Goal: Information Seeking & Learning: Learn about a topic

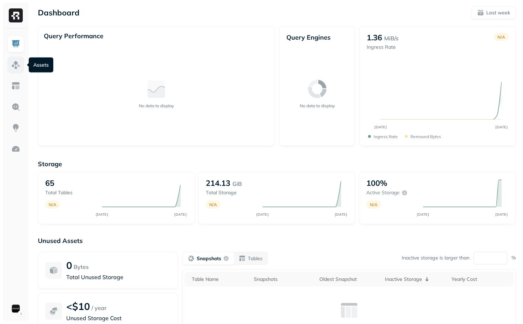
click at [10, 59] on link at bounding box center [15, 64] width 17 height 17
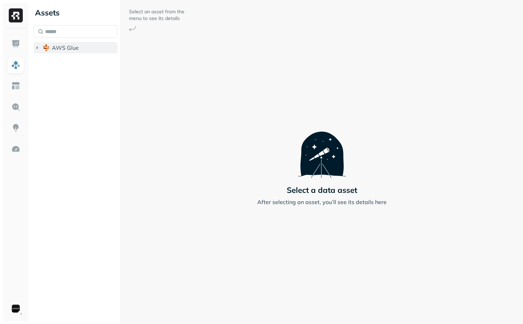
click at [46, 50] on img "button" at bounding box center [46, 47] width 7 height 7
click at [49, 62] on button "iceberg_datalake_poc_db" at bounding box center [79, 60] width 77 height 11
click at [59, 74] on span "Tables" at bounding box center [66, 74] width 18 height 7
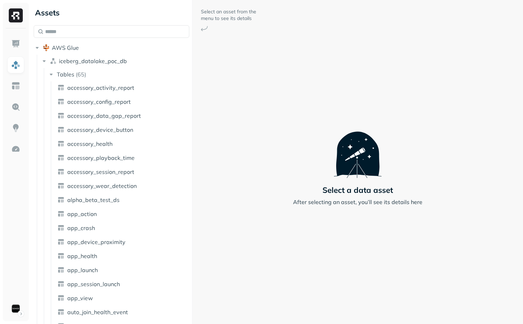
click at [217, 117] on div "Assets AWS Glue iceberg_datalake_poc_db Tables ( 65 ) accessory_activity_report…" at bounding box center [277, 162] width 492 height 324
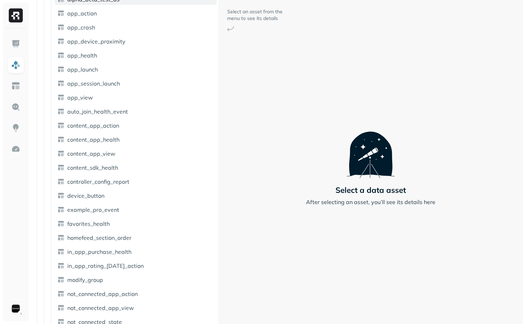
scroll to position [285, 0]
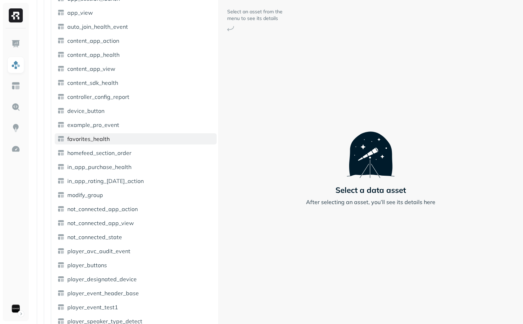
click at [111, 139] on link "favorites_health" at bounding box center [136, 138] width 162 height 11
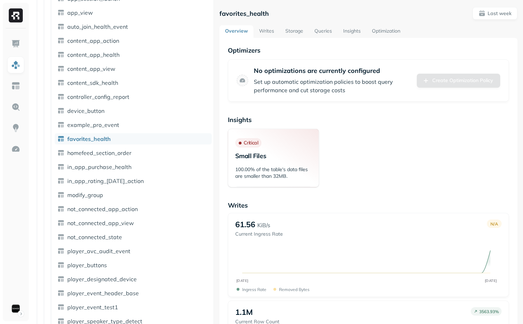
click at [176, 156] on div "Assets AWS Glue iceberg_datalake_poc_db Tables ( 65 ) accessory_activity_report…" at bounding box center [277, 162] width 492 height 324
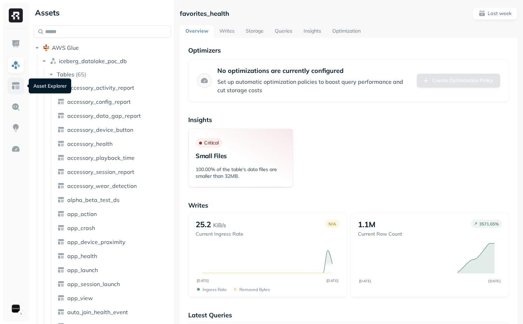
click at [20, 84] on img at bounding box center [15, 85] width 9 height 9
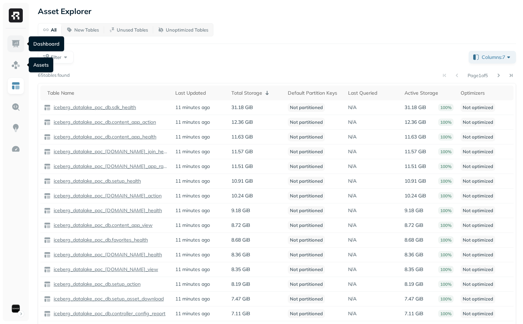
click at [15, 51] on link at bounding box center [15, 43] width 17 height 17
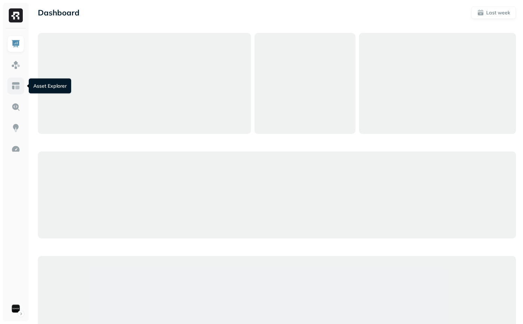
click at [17, 86] on img at bounding box center [15, 85] width 9 height 9
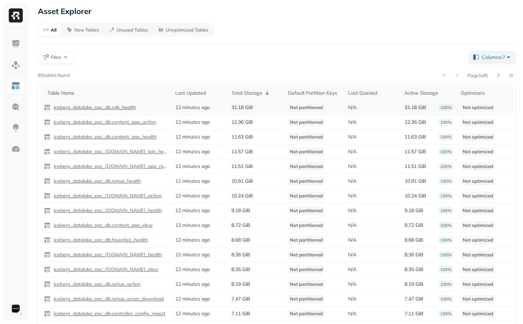
click at [105, 104] on div "iceberg_datalake_poc_db.sdk_health" at bounding box center [106, 107] width 124 height 7
click at [105, 108] on p "iceberg_datalake_poc_db.sdk_health" at bounding box center [94, 107] width 84 height 7
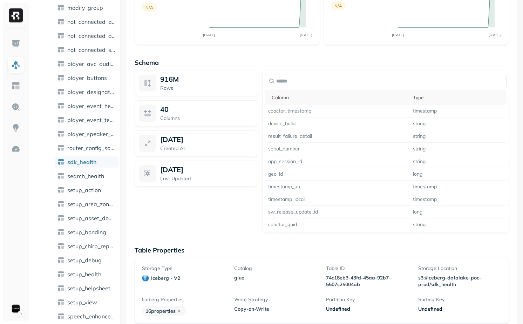
scroll to position [447, 0]
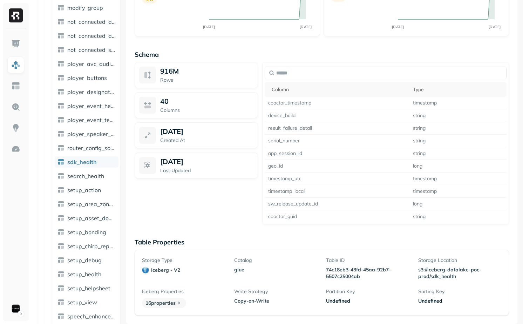
click at [161, 131] on p "[DATE]" at bounding box center [171, 131] width 23 height 9
drag, startPoint x: 161, startPoint y: 131, endPoint x: 221, endPoint y: 144, distance: 61.4
click at [221, 144] on div "[DATE] Created At" at bounding box center [196, 135] width 123 height 26
click at [84, 180] on link "search_health" at bounding box center [87, 175] width 64 height 11
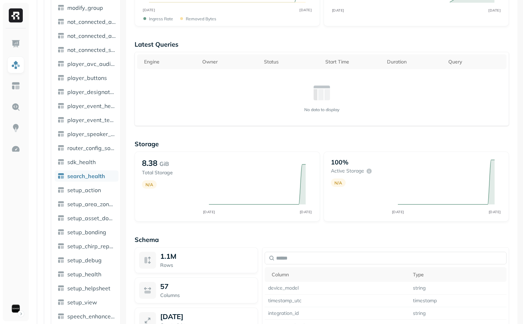
scroll to position [447, 0]
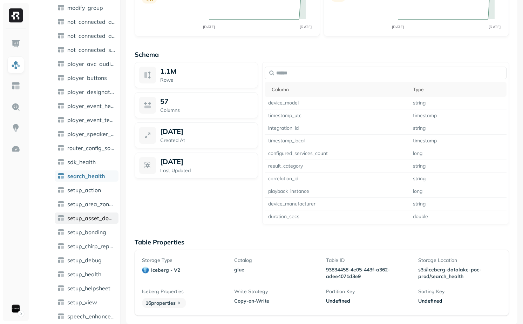
click at [97, 223] on link "setup_asset_download" at bounding box center [87, 217] width 64 height 11
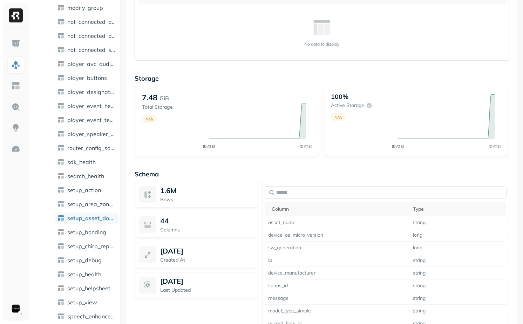
scroll to position [332, 0]
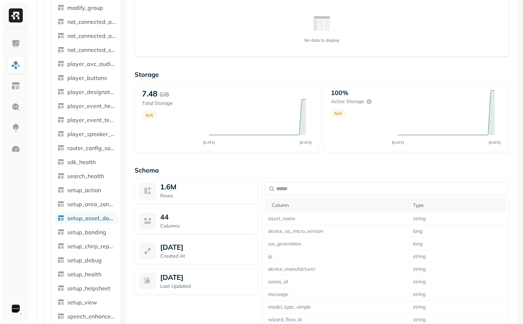
click at [164, 246] on p "[DATE]" at bounding box center [171, 247] width 23 height 9
drag, startPoint x: 164, startPoint y: 246, endPoint x: 205, endPoint y: 246, distance: 41.4
click at [205, 246] on div "[DATE]" at bounding box center [206, 247] width 93 height 9
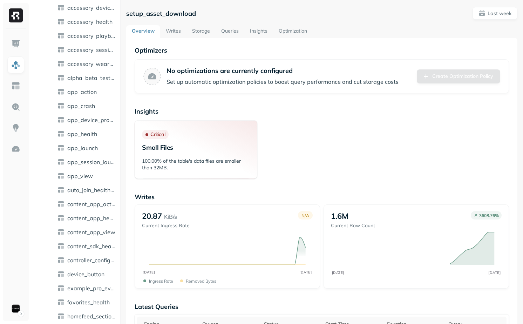
scroll to position [0, 0]
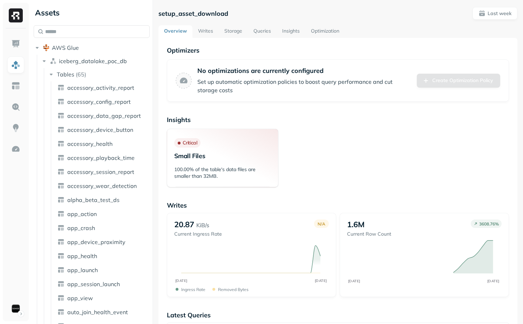
click at [153, 108] on div at bounding box center [153, 162] width 0 height 324
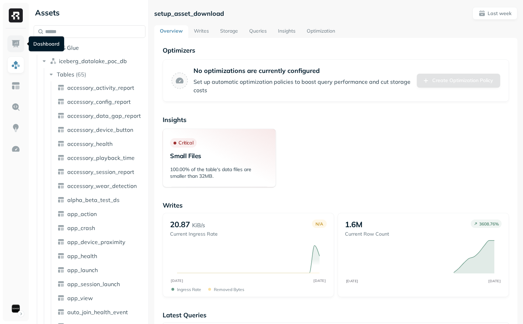
click at [13, 42] on img at bounding box center [15, 43] width 9 height 9
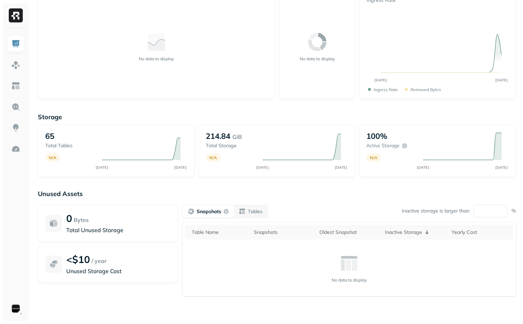
scroll to position [53, 0]
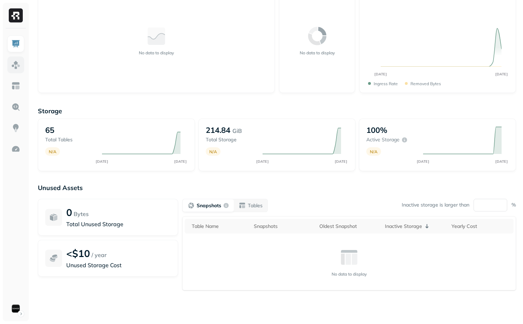
click at [19, 71] on link at bounding box center [15, 64] width 17 height 17
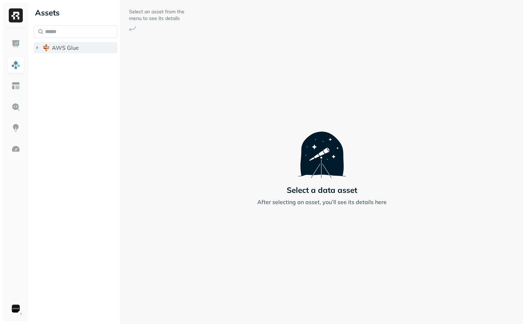
click at [51, 43] on button "AWS Glue" at bounding box center [76, 47] width 84 height 11
click at [177, 92] on div "Assets AWS Glue iceberg_datalake_poc_db Select an asset from the menu to see it…" at bounding box center [277, 162] width 492 height 324
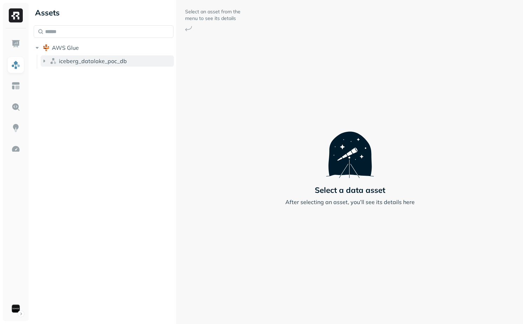
click at [44, 62] on icon "button" at bounding box center [44, 61] width 7 height 7
click at [59, 67] on div "iceberg_datalake_poc_db Tables ( 65 )" at bounding box center [107, 68] width 133 height 27
click at [59, 72] on span "Tables" at bounding box center [66, 74] width 18 height 7
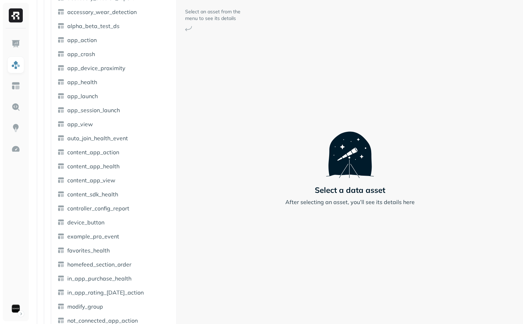
scroll to position [171, 0]
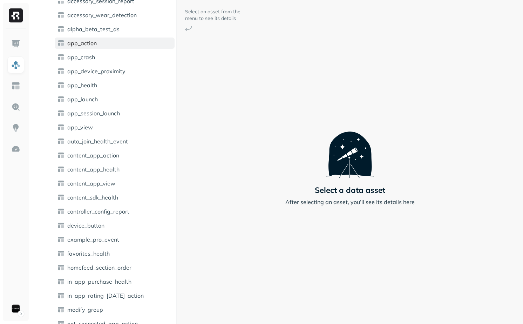
click at [94, 46] on span "app_action" at bounding box center [81, 43] width 29 height 7
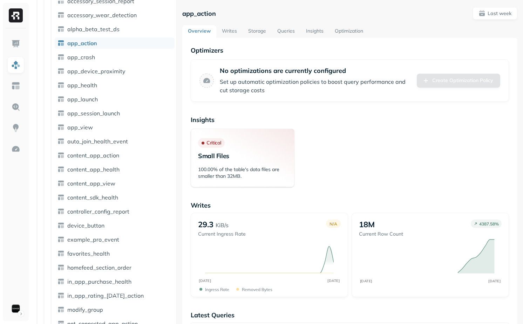
click at [231, 29] on link "Writes" at bounding box center [229, 31] width 26 height 13
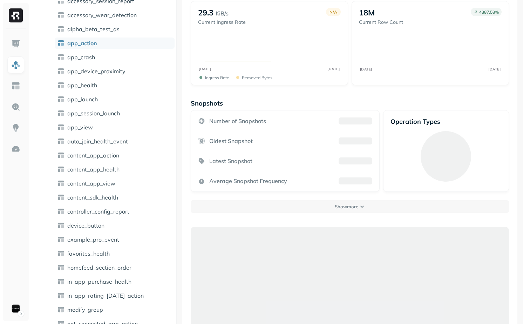
scroll to position [38, 0]
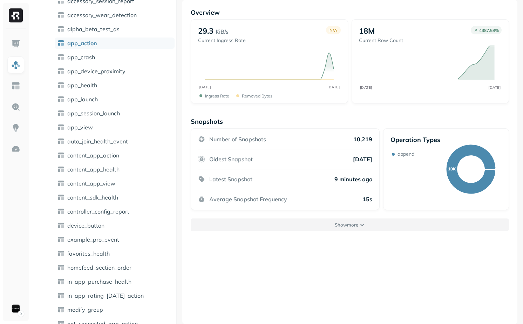
click at [359, 225] on button "Show more" at bounding box center [350, 224] width 318 height 13
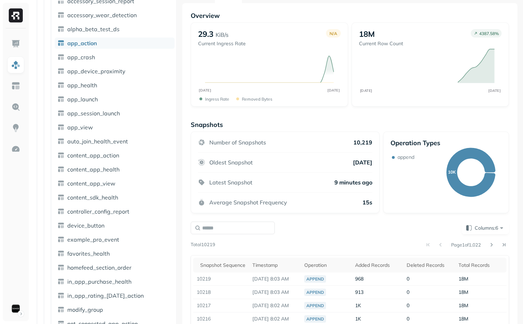
scroll to position [38, 0]
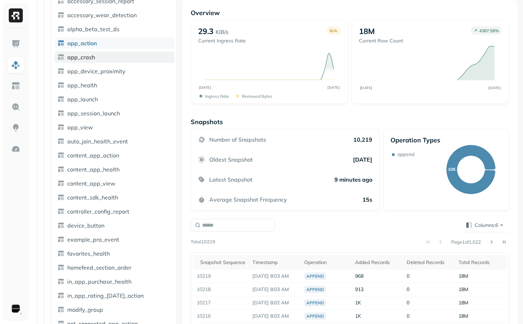
click at [106, 61] on link "app_crash" at bounding box center [115, 57] width 120 height 11
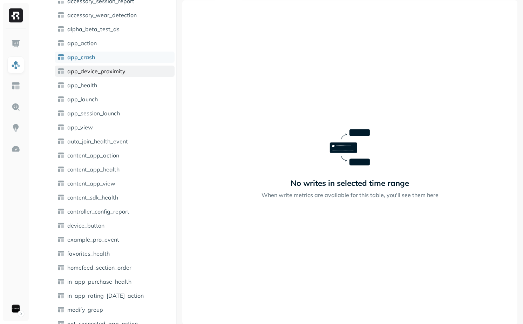
click at [107, 70] on span "app_device_proximity" at bounding box center [96, 71] width 58 height 7
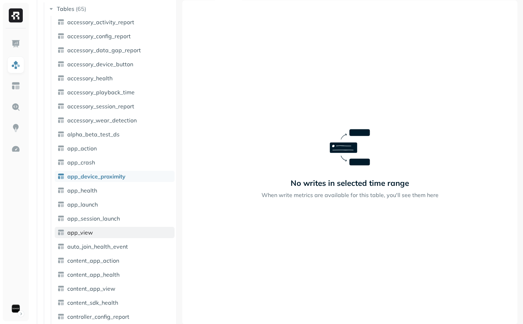
scroll to position [69, 0]
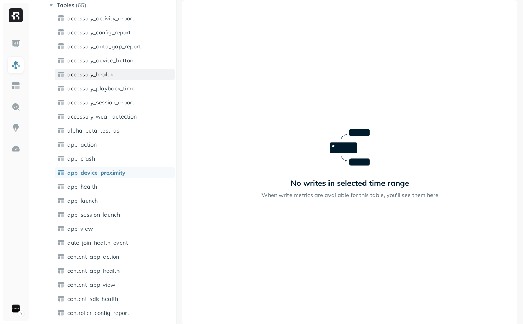
click at [116, 74] on link "accessory_health" at bounding box center [115, 74] width 120 height 11
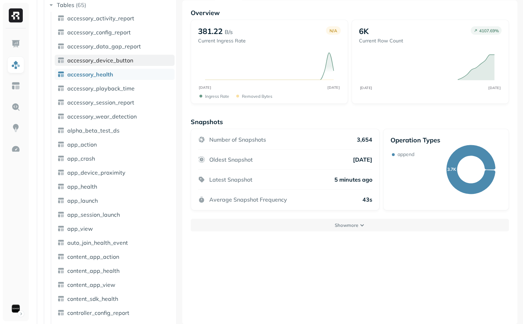
click at [115, 60] on span "accessory_device_button" at bounding box center [100, 60] width 66 height 7
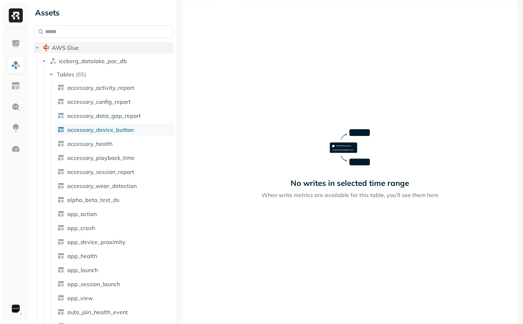
click at [67, 44] on span "AWS Glue" at bounding box center [65, 47] width 27 height 7
